Goal: Task Accomplishment & Management: Manage account settings

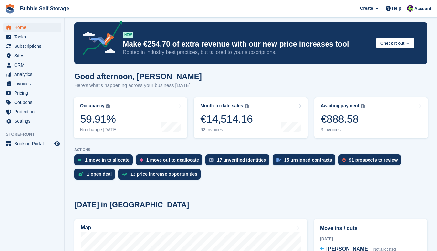
scroll to position [129, 0]
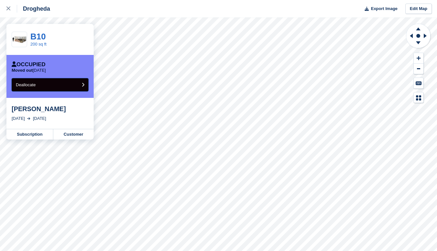
click at [64, 86] on button "Deallocate" at bounding box center [50, 84] width 77 height 13
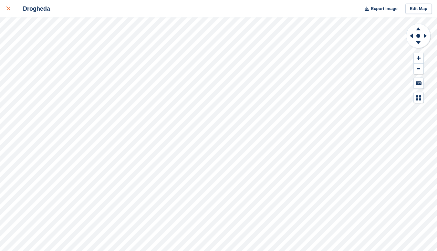
click at [6, 7] on link at bounding box center [8, 8] width 17 height 17
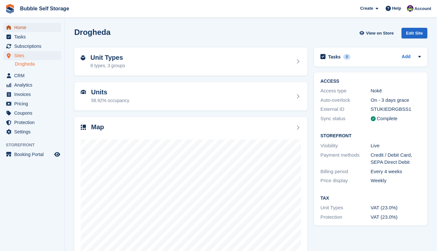
click at [33, 26] on span "Home" at bounding box center [33, 27] width 39 height 9
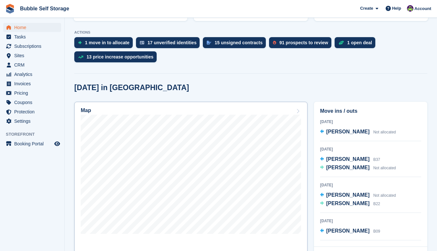
scroll to position [161, 0]
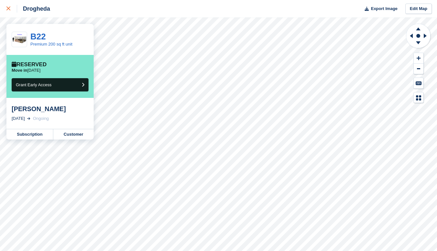
click at [7, 10] on icon at bounding box center [8, 8] width 4 height 4
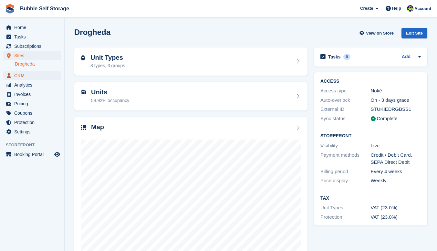
click at [25, 75] on span "CRM" at bounding box center [33, 75] width 39 height 9
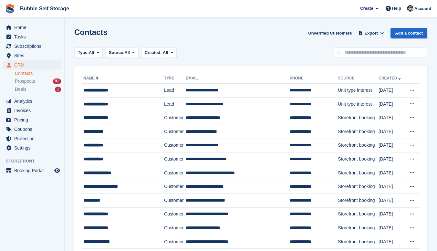
click at [27, 73] on link "Contacts" at bounding box center [38, 73] width 46 height 6
click at [383, 33] on icon at bounding box center [382, 33] width 4 height 4
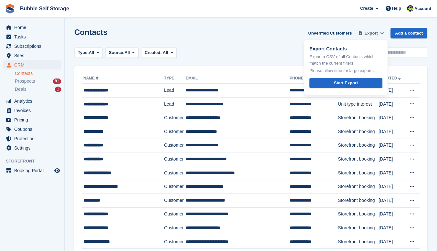
click at [383, 33] on icon at bounding box center [382, 33] width 4 height 4
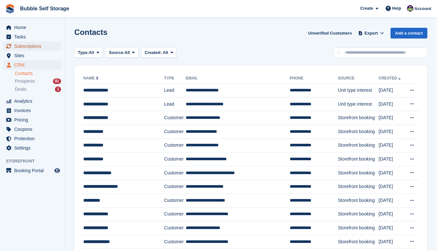
click at [24, 46] on span "Subscriptions" at bounding box center [33, 46] width 39 height 9
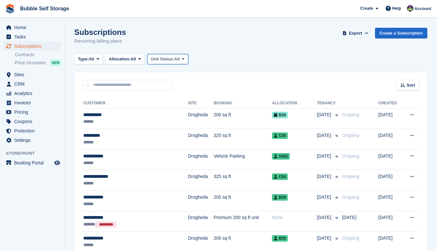
click at [173, 59] on span "Unit Status:" at bounding box center [163, 59] width 24 height 6
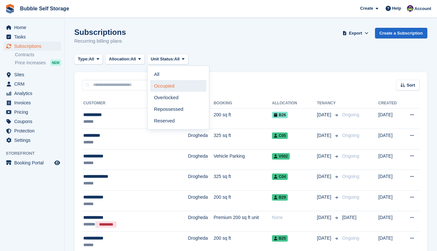
click at [169, 89] on link "Occupied" at bounding box center [178, 86] width 56 height 12
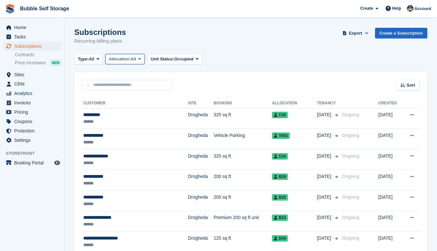
click at [140, 58] on icon at bounding box center [139, 59] width 3 height 4
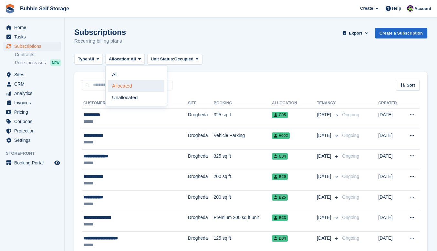
click at [134, 86] on link "Allocated" at bounding box center [136, 86] width 56 height 12
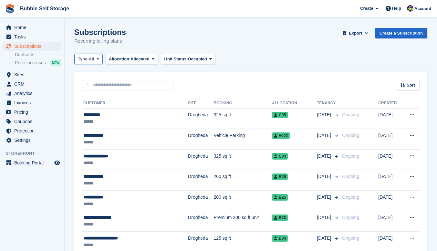
click at [94, 59] on span "All" at bounding box center [91, 59] width 5 height 6
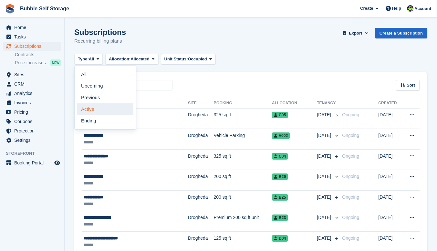
click at [99, 107] on link "Active" at bounding box center [105, 109] width 56 height 12
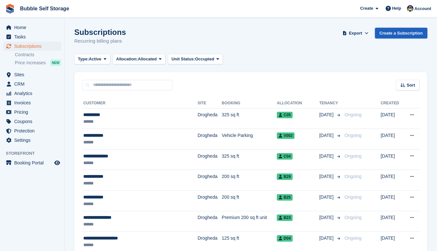
click at [398, 33] on link "Create a Subscription" at bounding box center [401, 33] width 52 height 11
click at [358, 31] on span "Export" at bounding box center [354, 33] width 13 height 6
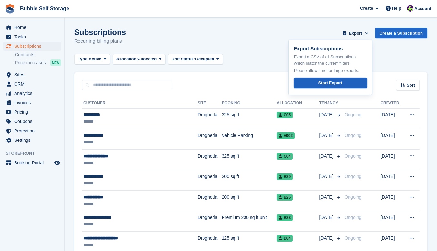
click at [337, 87] on link "Start Export" at bounding box center [330, 83] width 73 height 11
